Goal: Obtain resource: Obtain resource

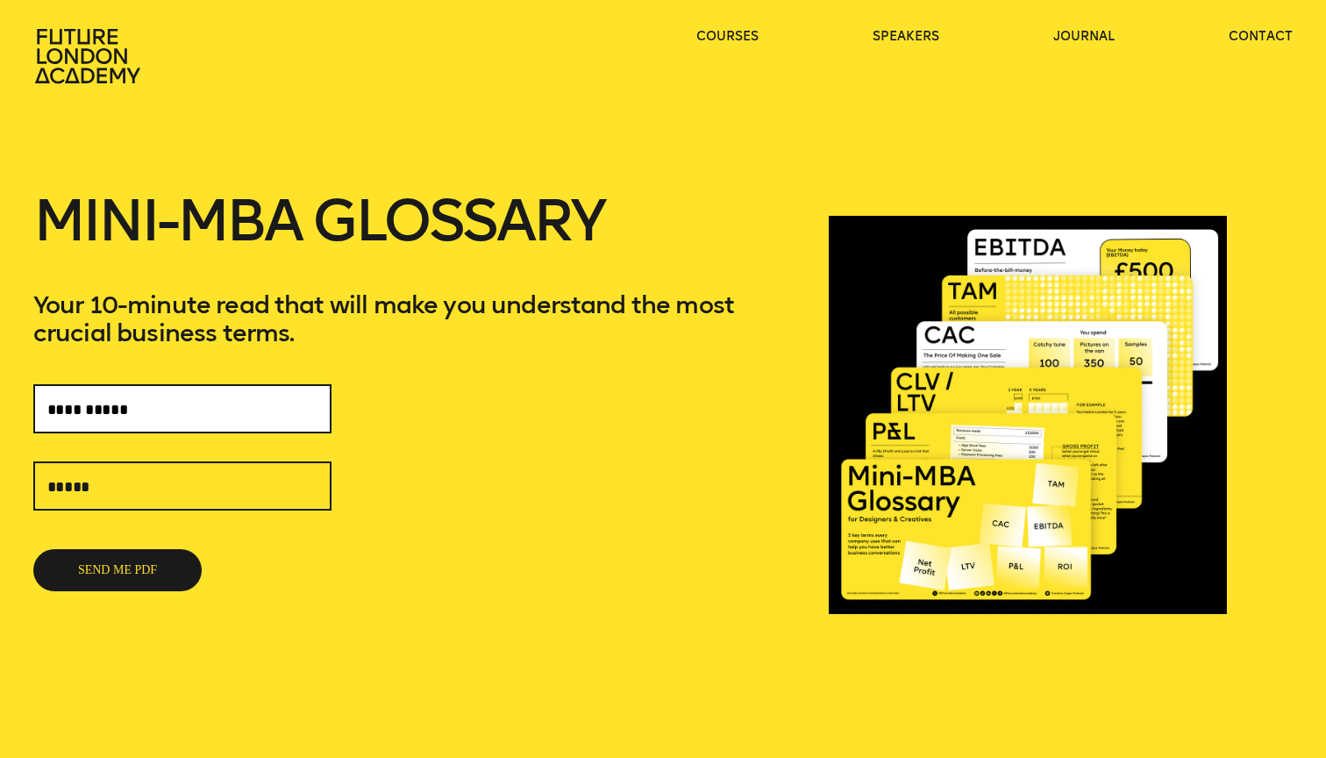
type input "**********"
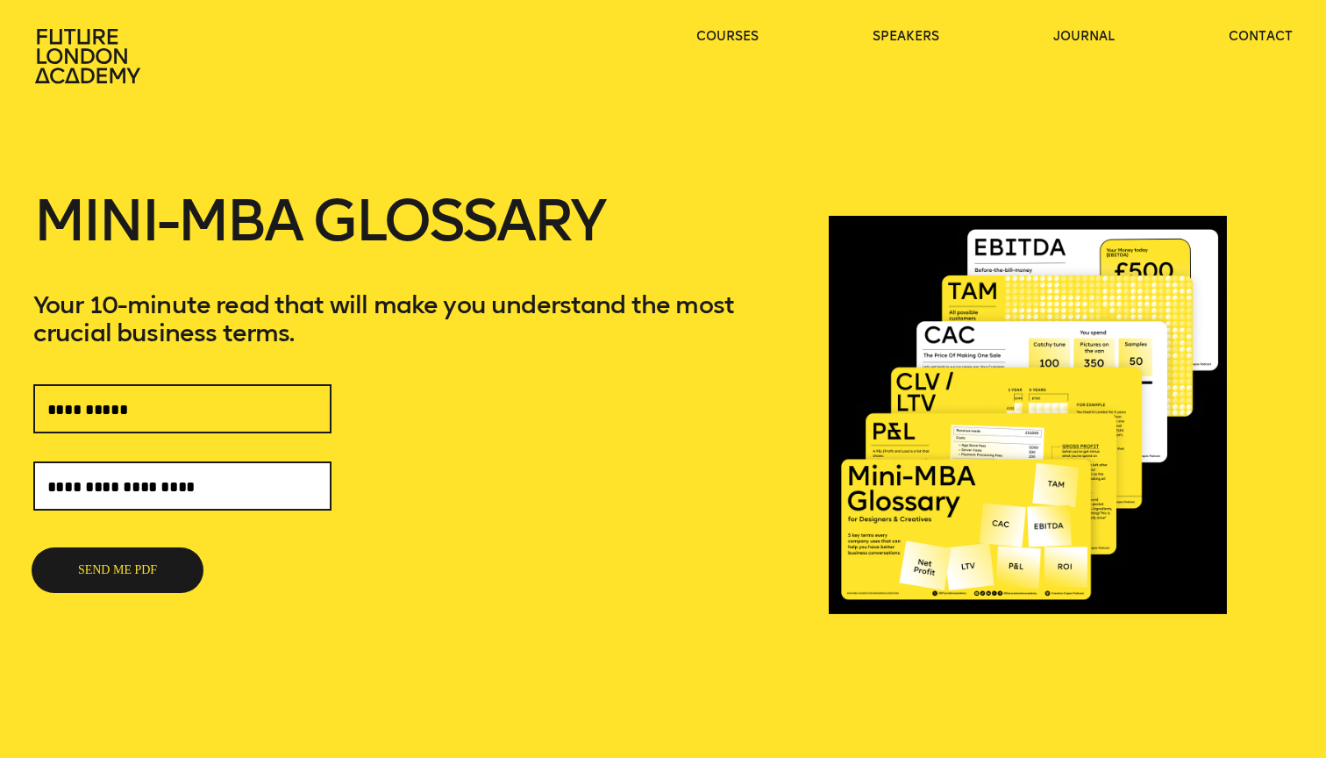
type input "**********"
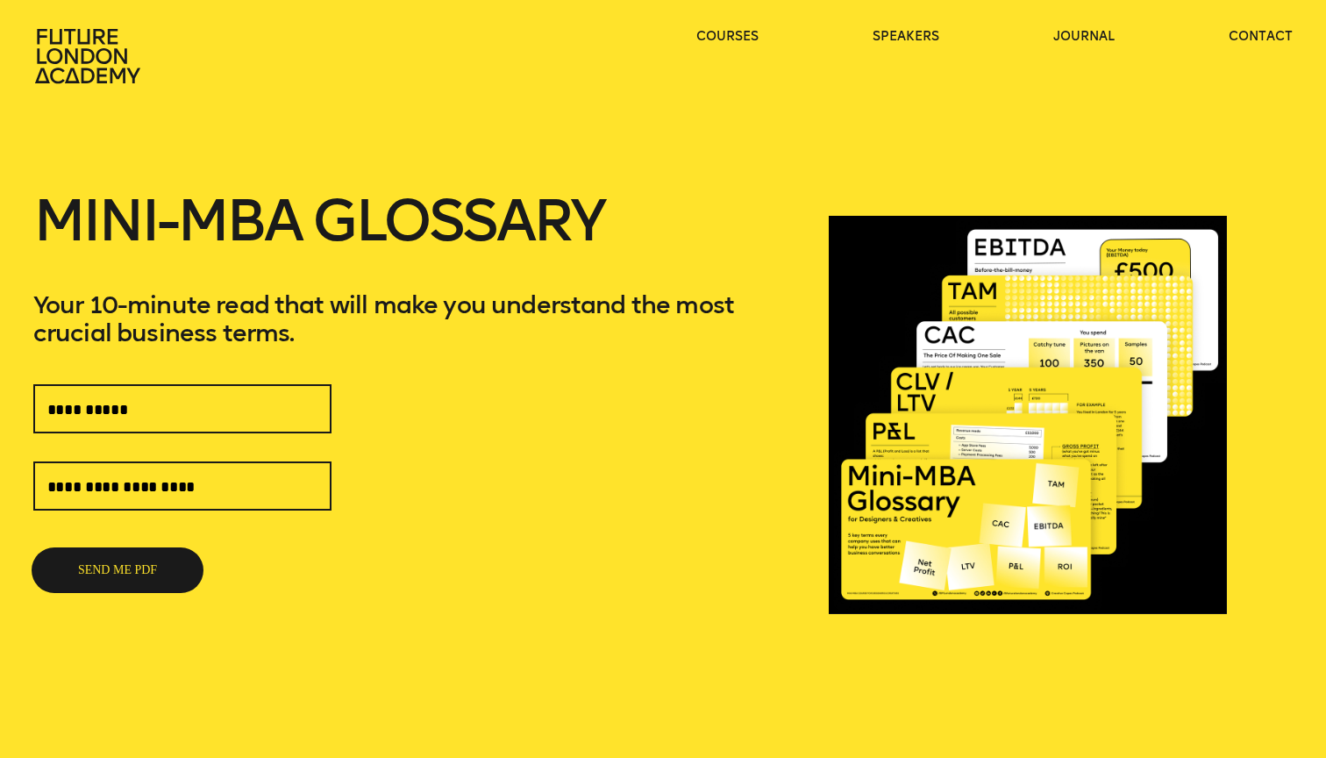
click at [120, 575] on button "SEND ME PDF" at bounding box center [117, 570] width 168 height 42
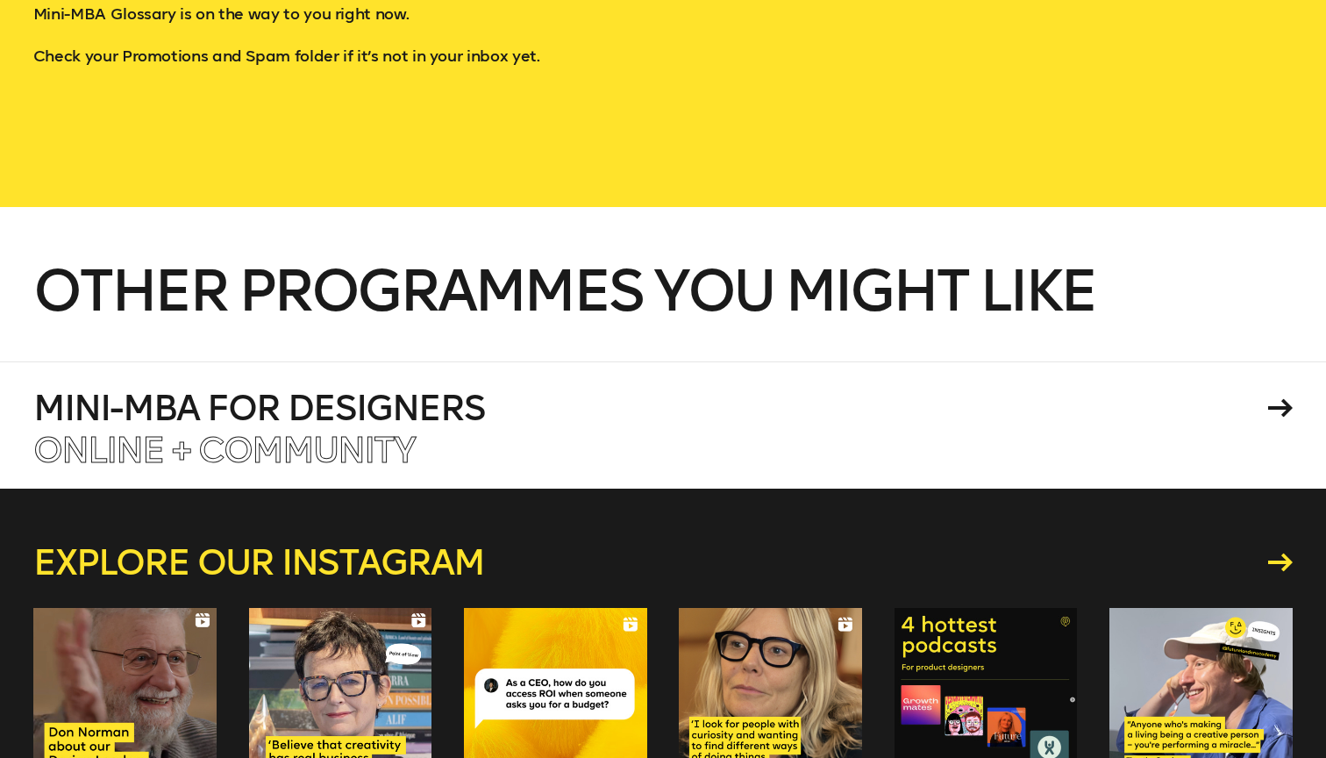
scroll to position [308, 0]
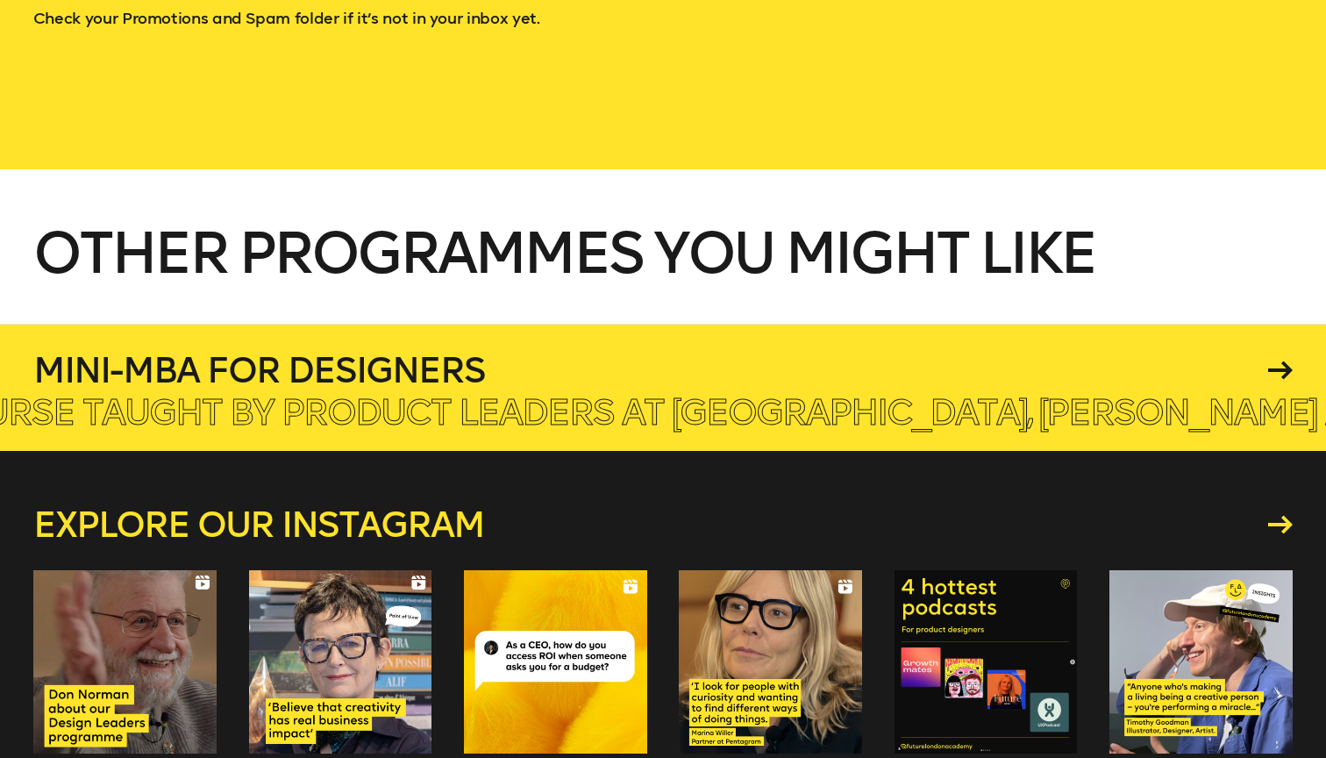
click at [589, 354] on h4 "Mini-MBA for Designers" at bounding box center [647, 370] width 1229 height 35
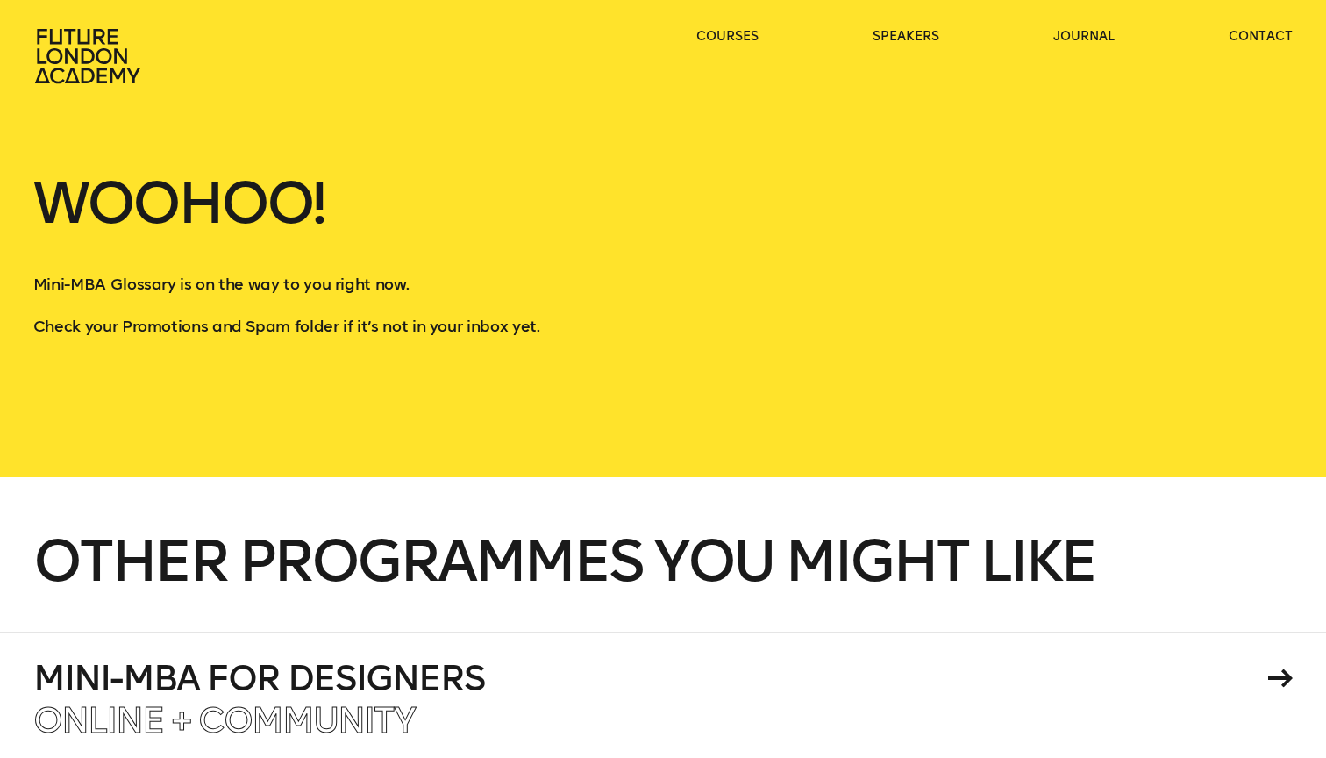
scroll to position [0, 0]
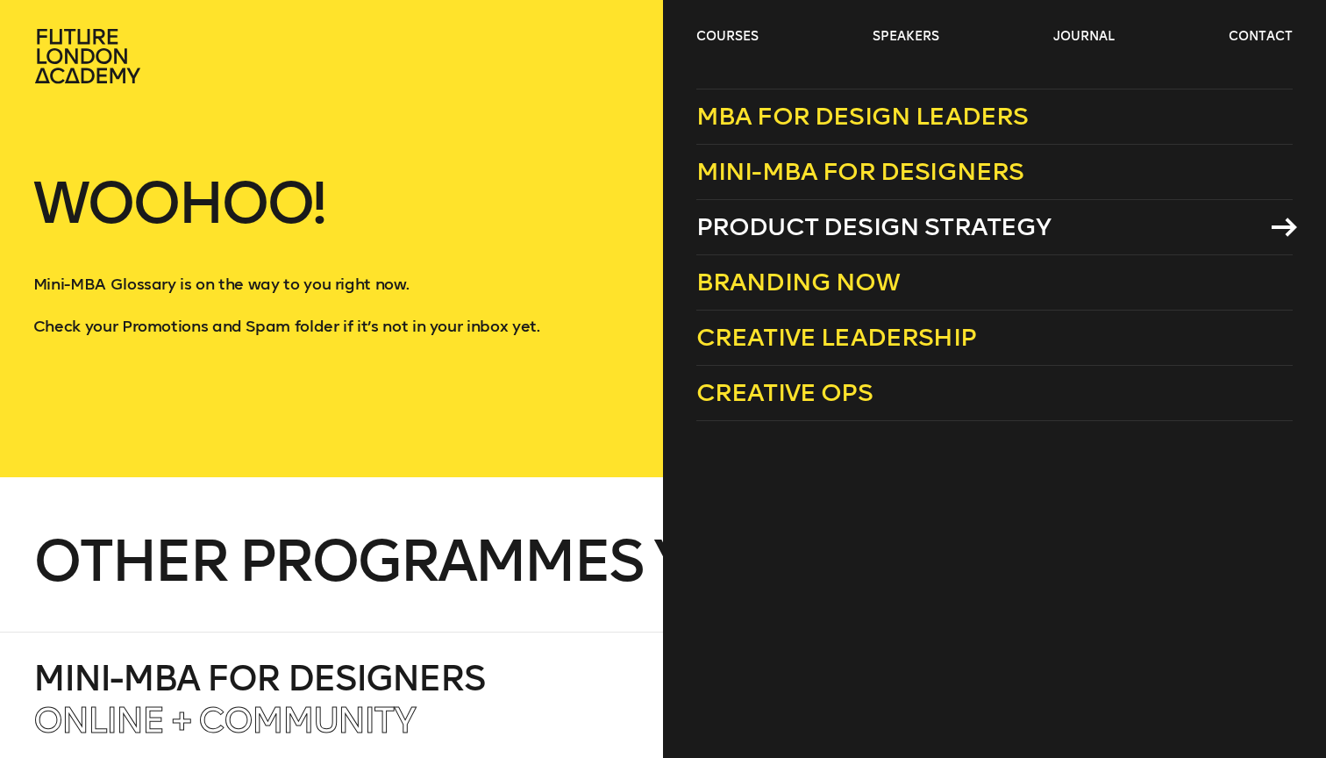
click at [745, 220] on span "Product Design Strategy" at bounding box center [873, 226] width 355 height 29
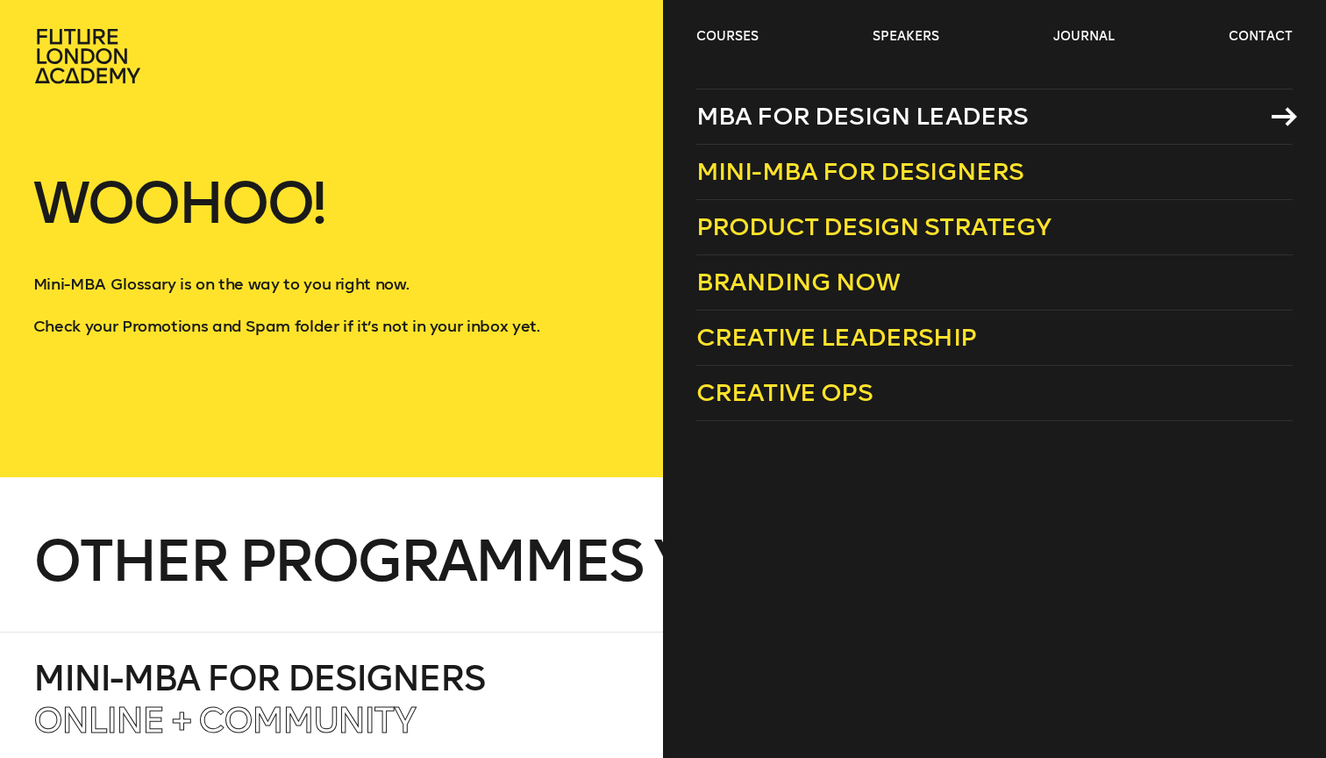
click at [763, 116] on span "MBA for Design Leaders" at bounding box center [862, 116] width 332 height 29
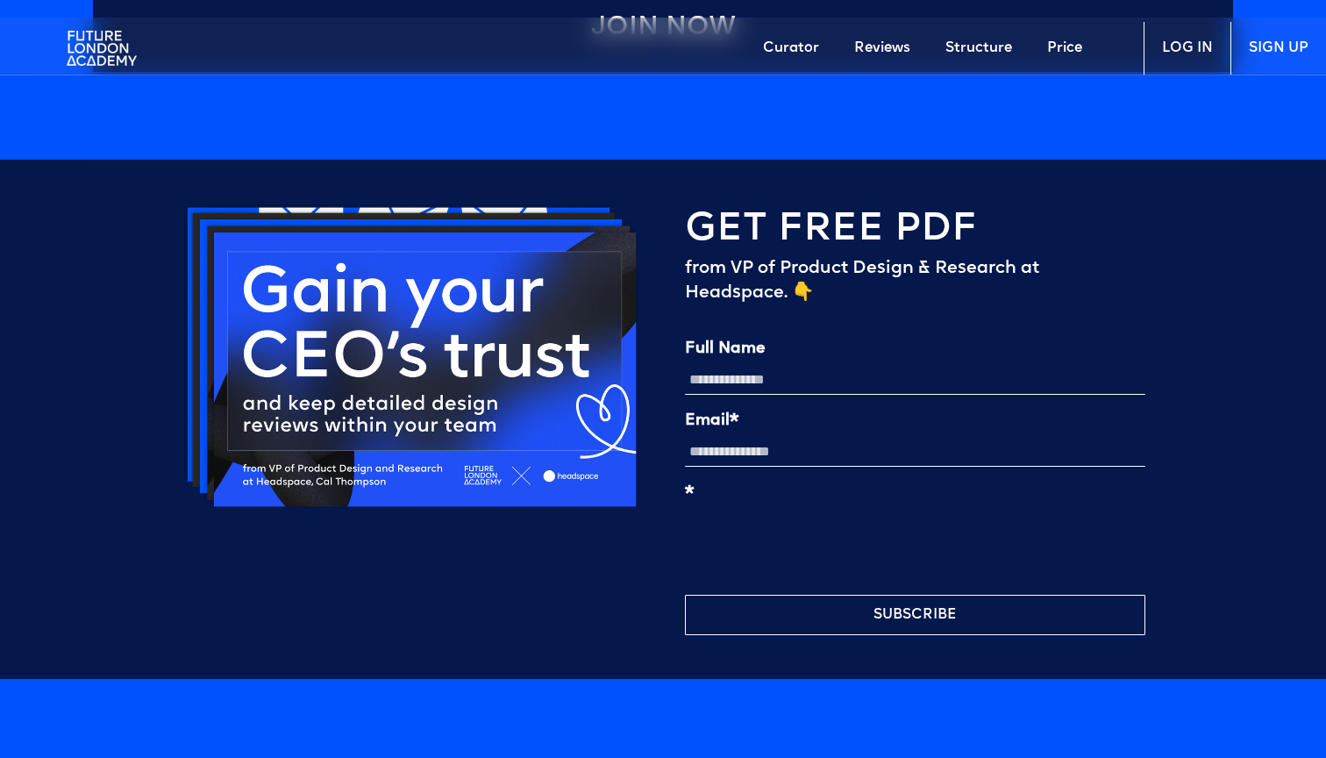
scroll to position [4133, 0]
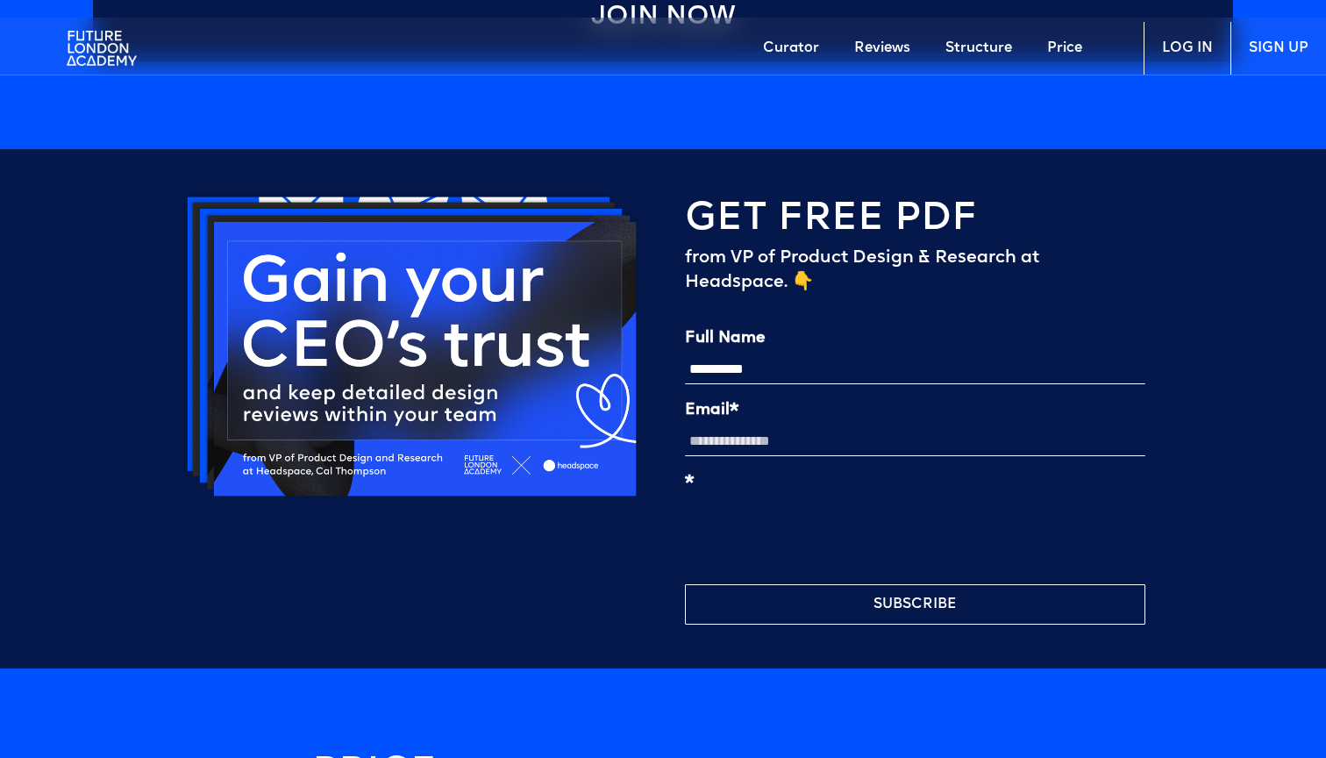
type input "**********"
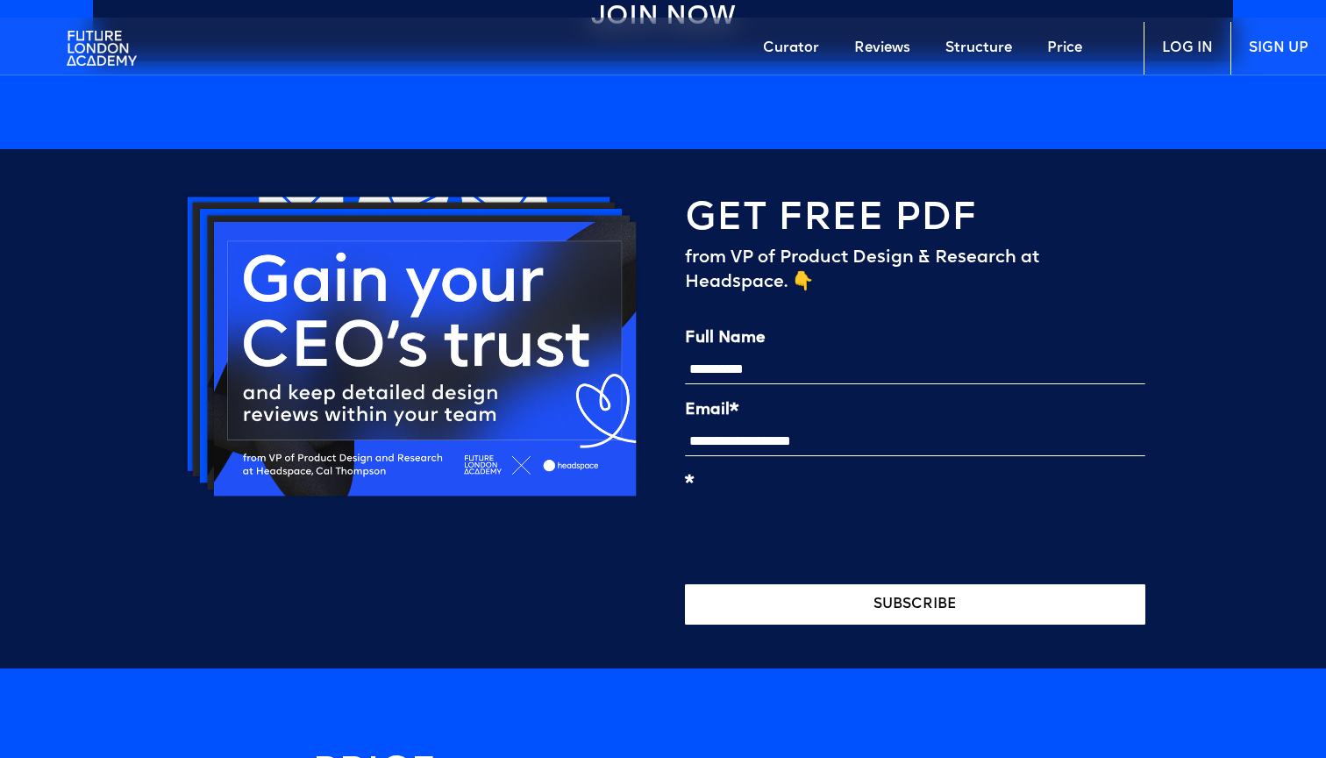
click at [795, 609] on button "SUBSCRIBE" at bounding box center [915, 604] width 461 height 40
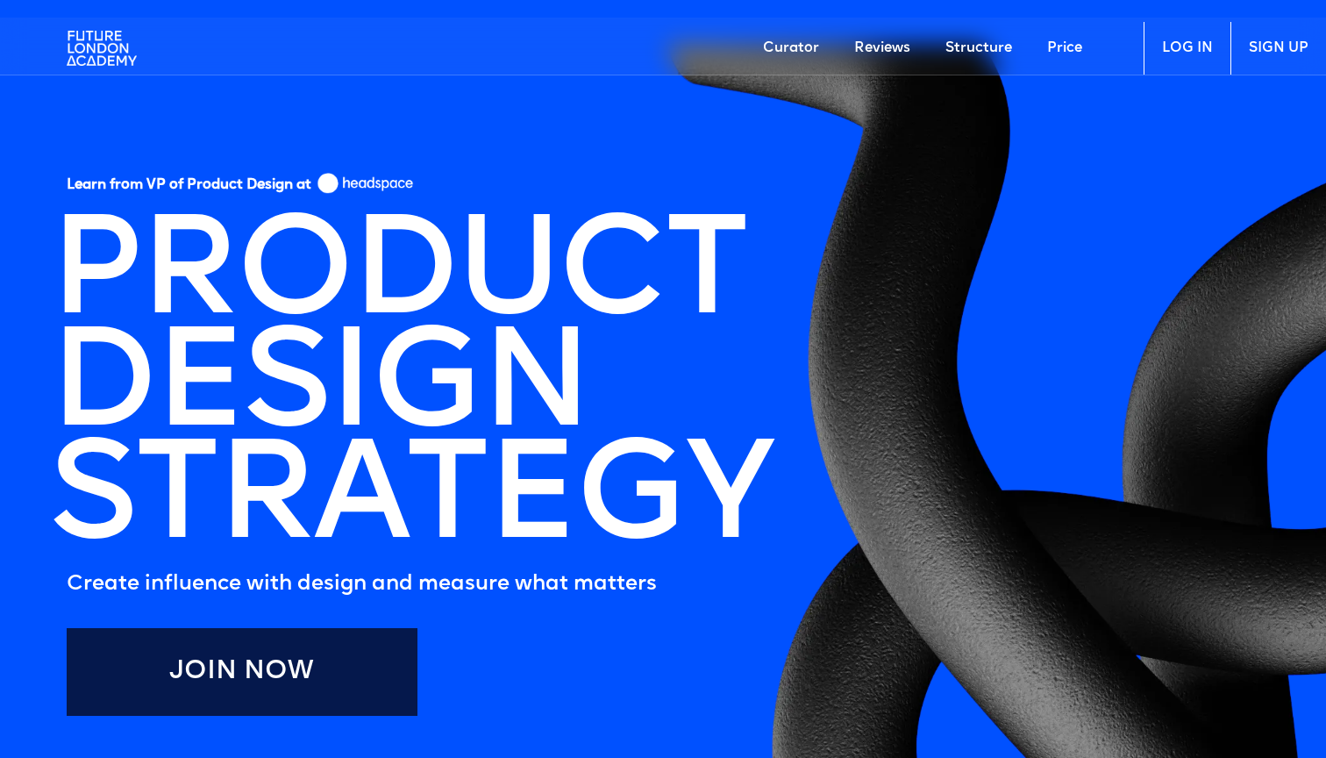
scroll to position [0, 0]
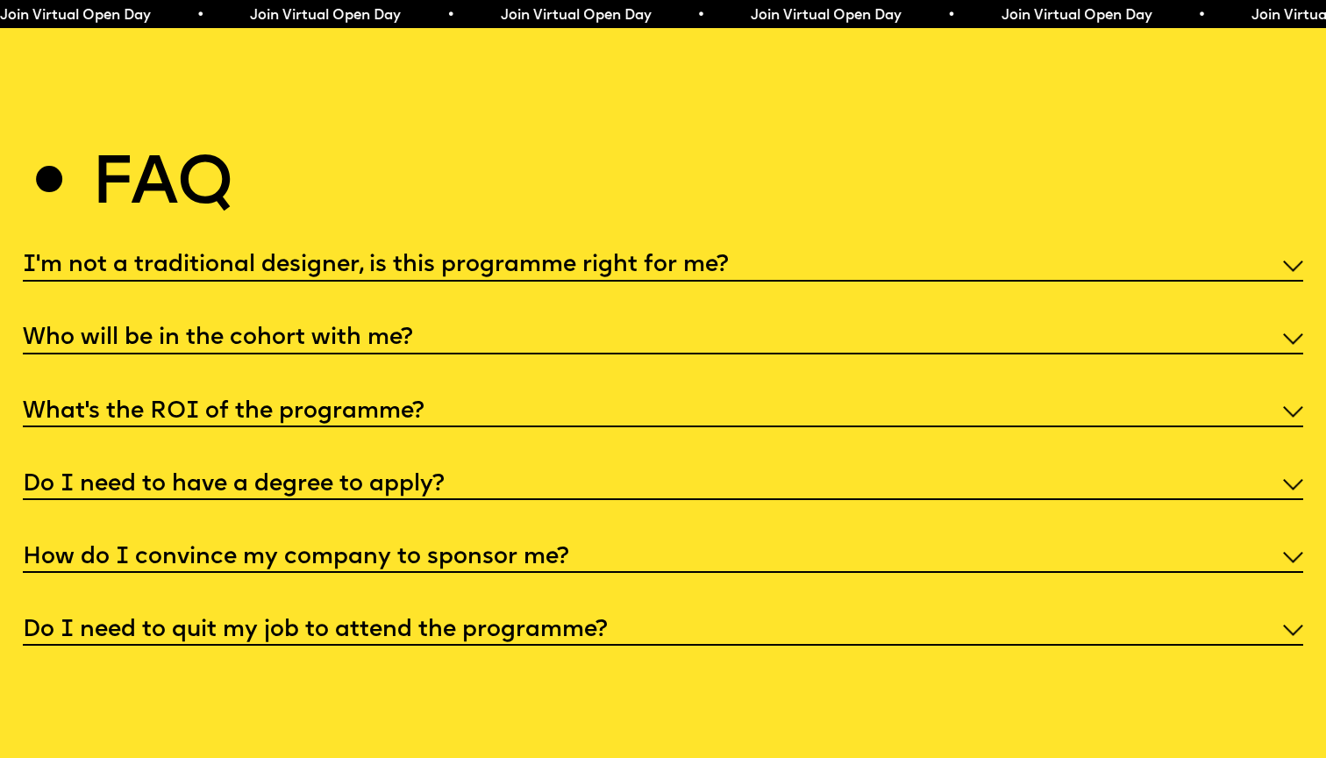
scroll to position [6817, 0]
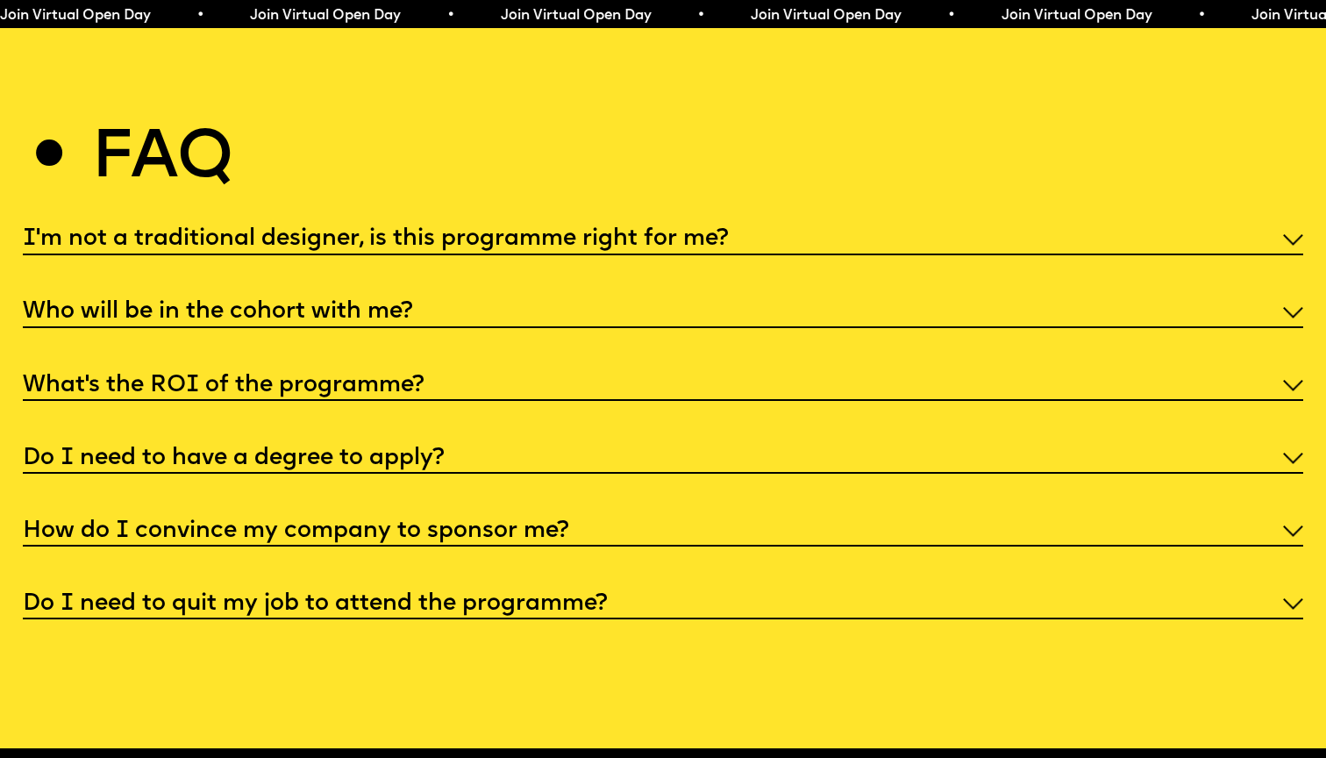
click at [486, 596] on h5 "Do I need to quit my job to attend the programme?" at bounding box center [315, 605] width 585 height 18
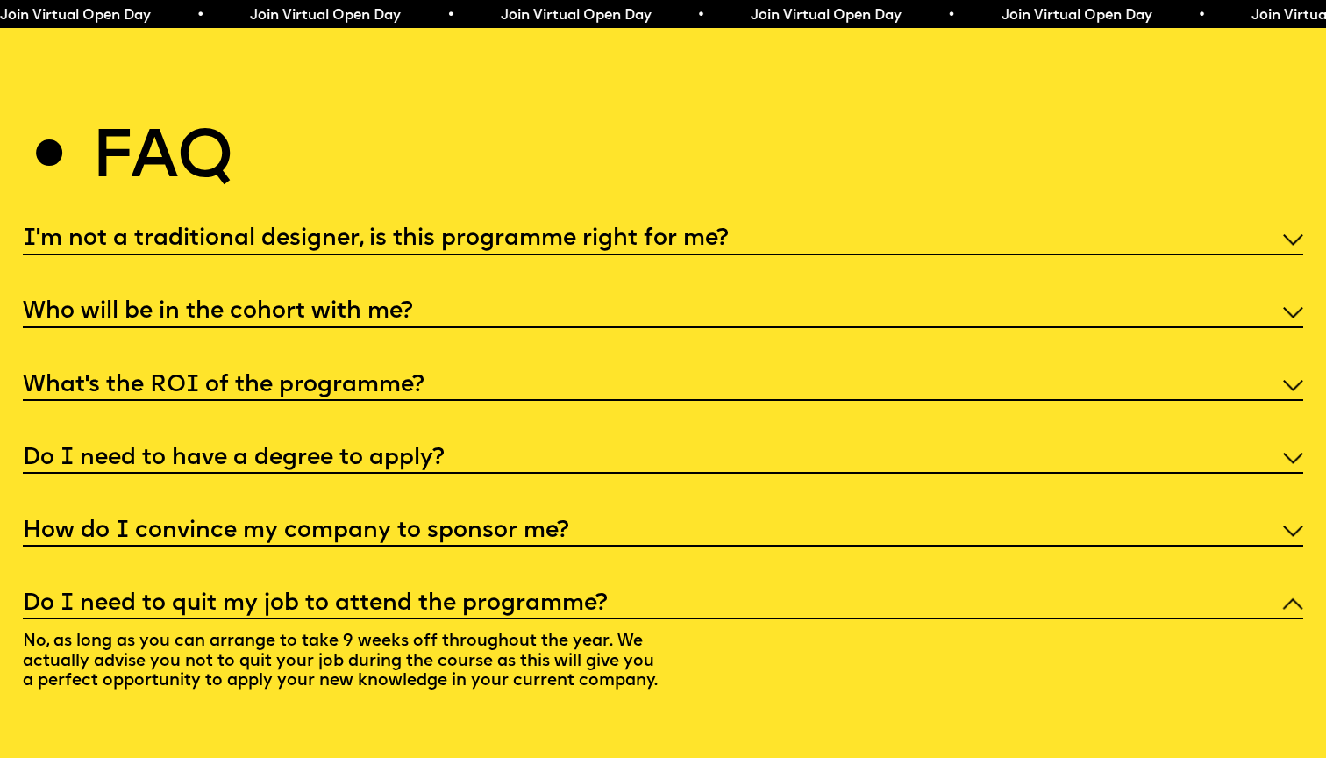
click at [486, 596] on h5 "Do I need to quit my job to attend the programme?" at bounding box center [315, 605] width 585 height 18
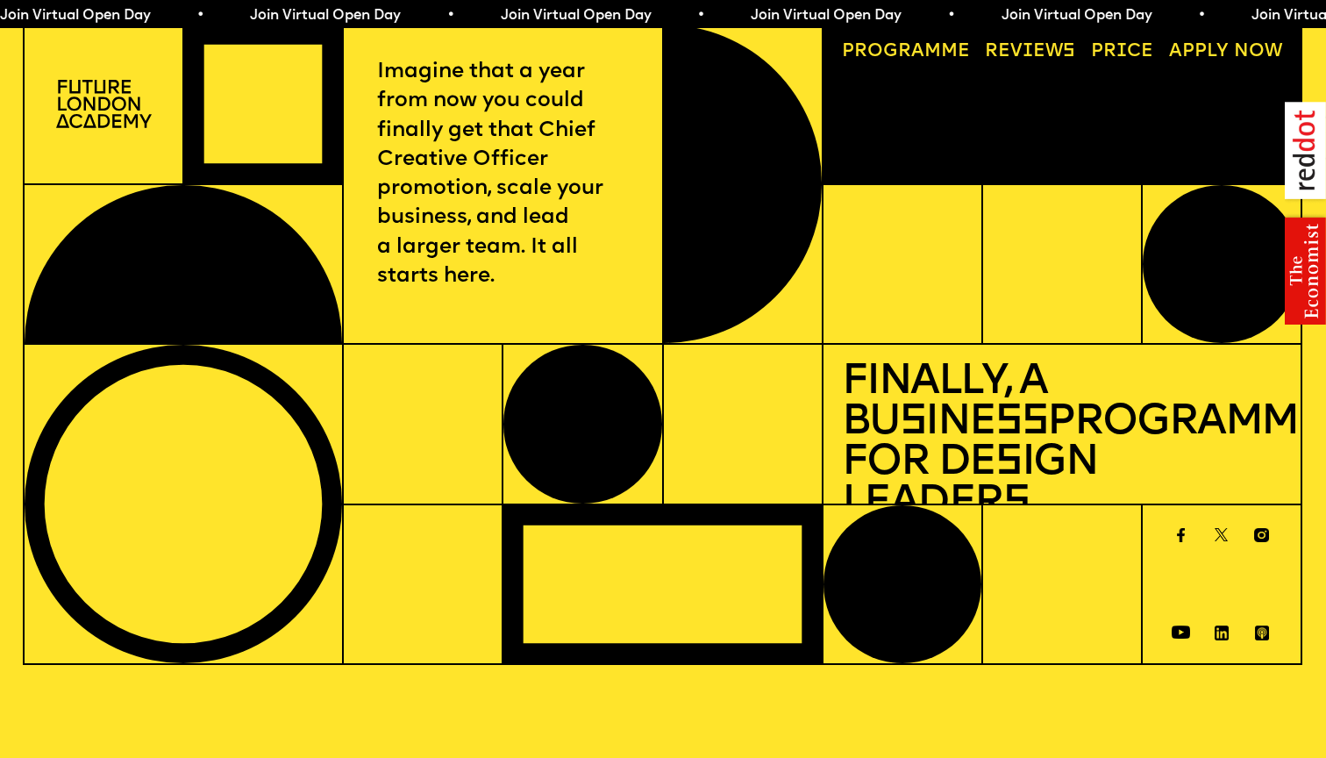
scroll to position [0, 0]
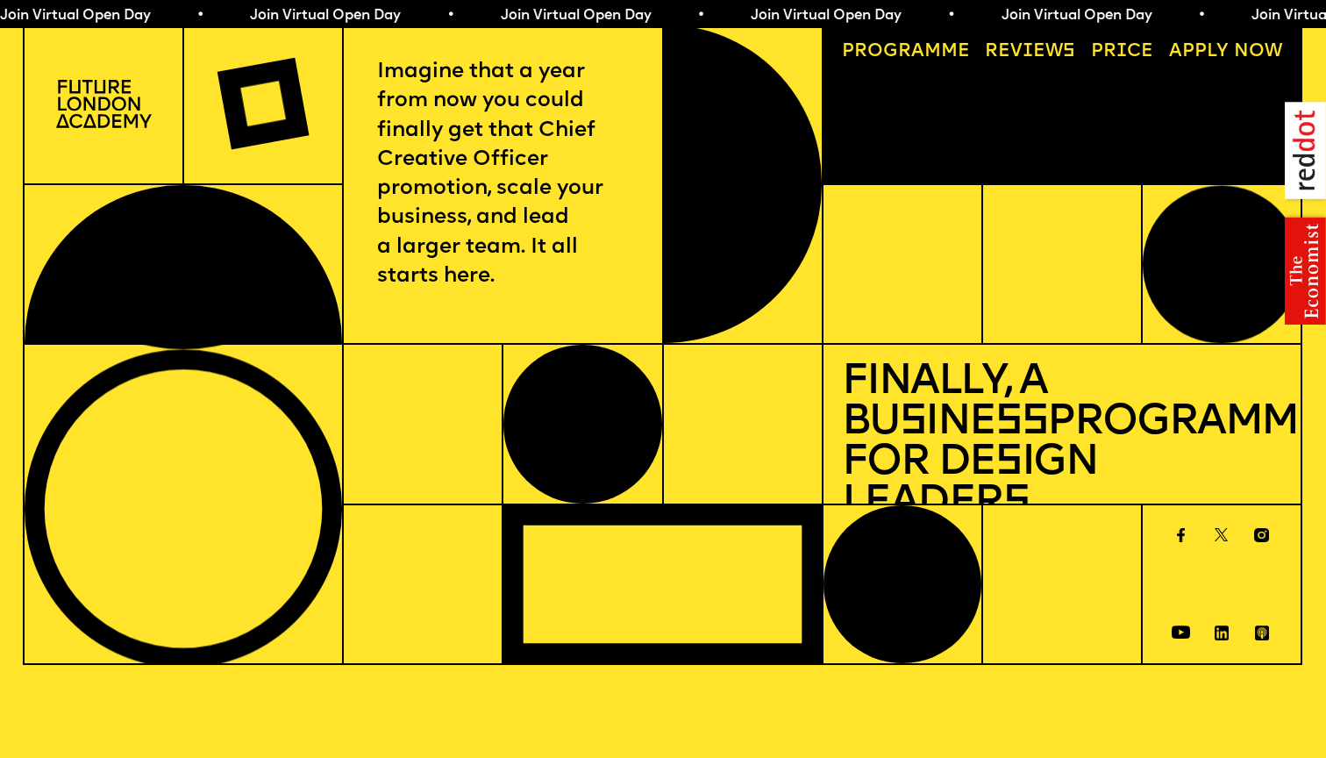
click at [1110, 50] on link "Price" at bounding box center [1122, 52] width 81 height 37
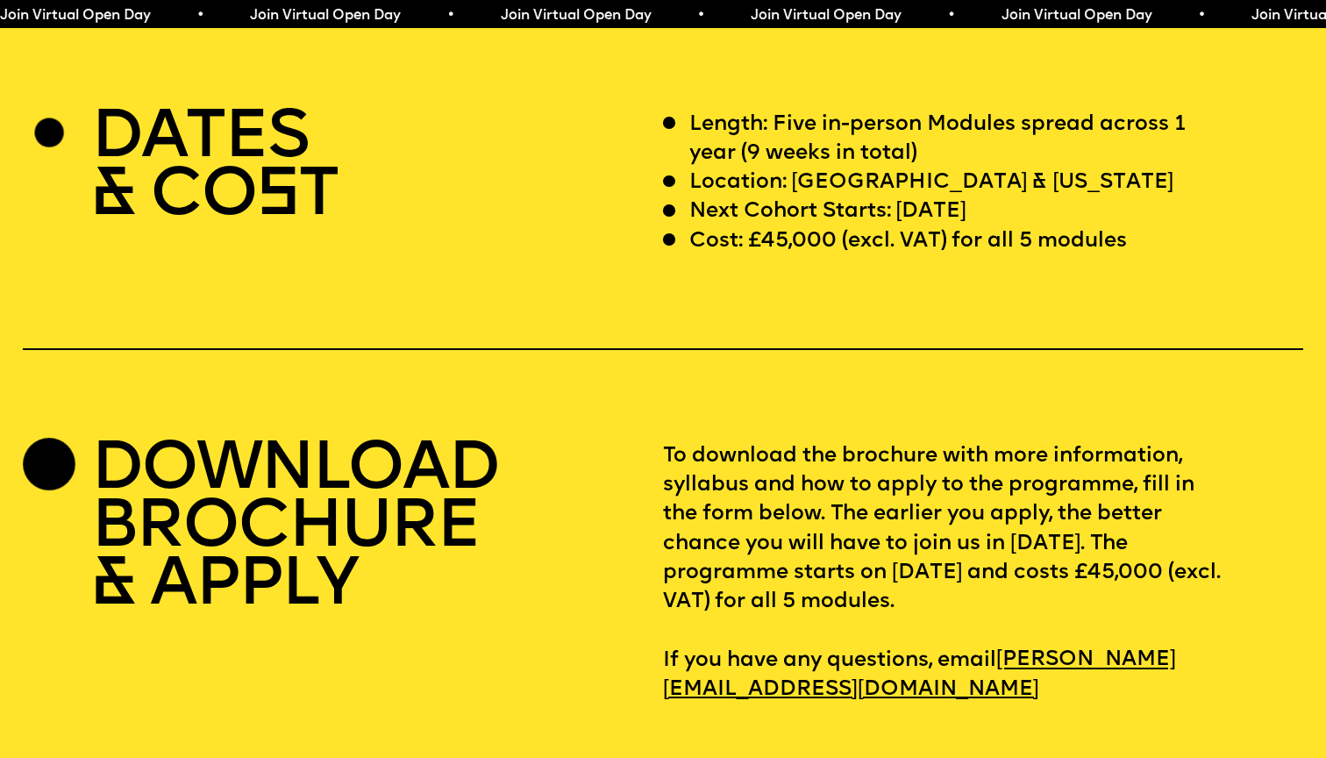
scroll to position [5417, 0]
